Goal: Task Accomplishment & Management: Complete application form

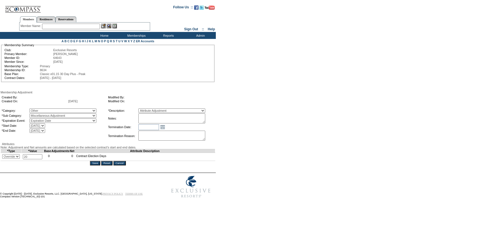
select select "179"
select select "275"
select select "3"
select select "56"
